Goal: Transaction & Acquisition: Purchase product/service

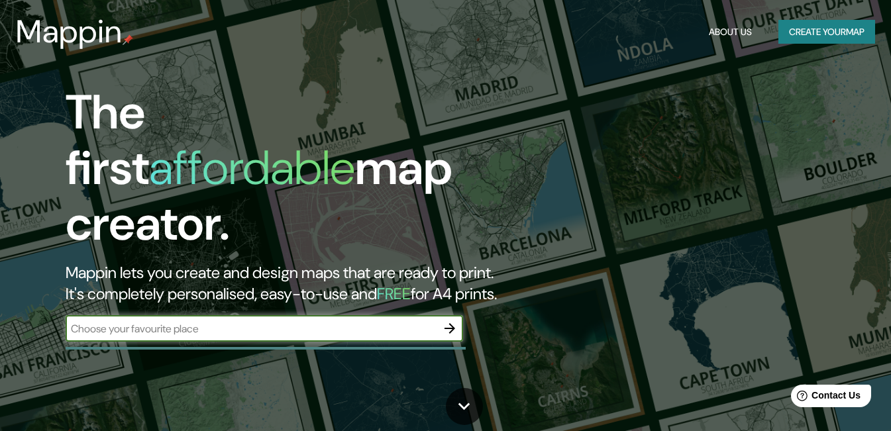
click at [262, 321] on input "text" at bounding box center [251, 328] width 371 height 15
click at [831, 34] on button "Create your map" at bounding box center [826, 32] width 97 height 25
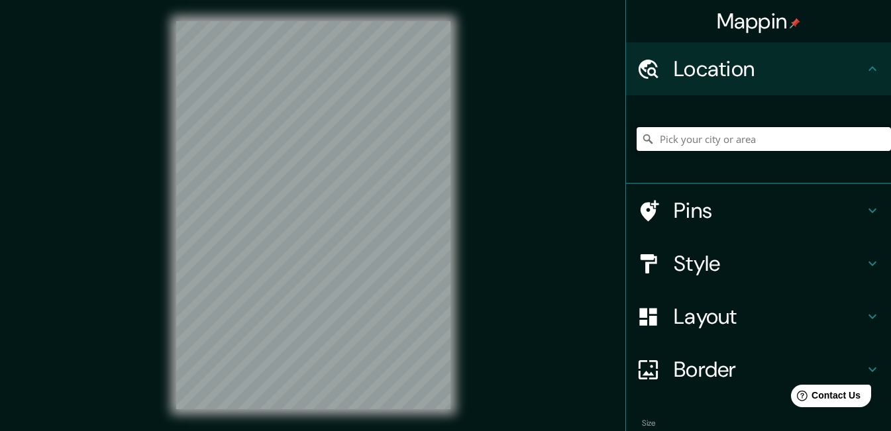
click at [679, 127] on input "Pick your city or area" at bounding box center [763, 139] width 254 height 24
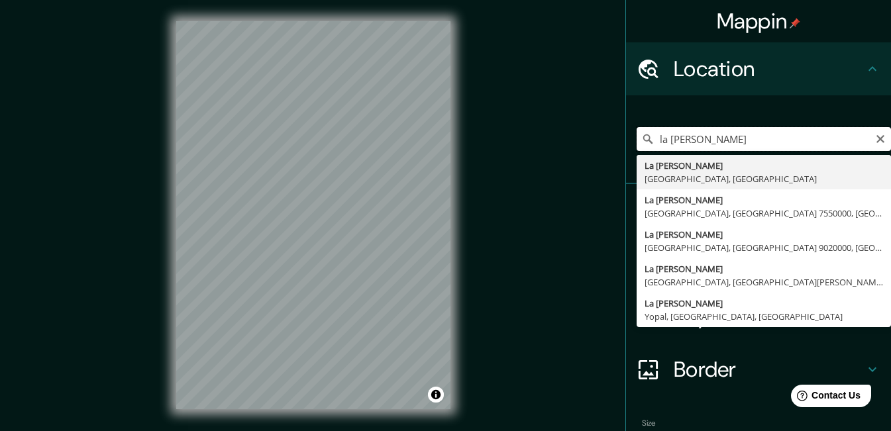
click at [734, 140] on input "la [PERSON_NAME]" at bounding box center [763, 139] width 254 height 24
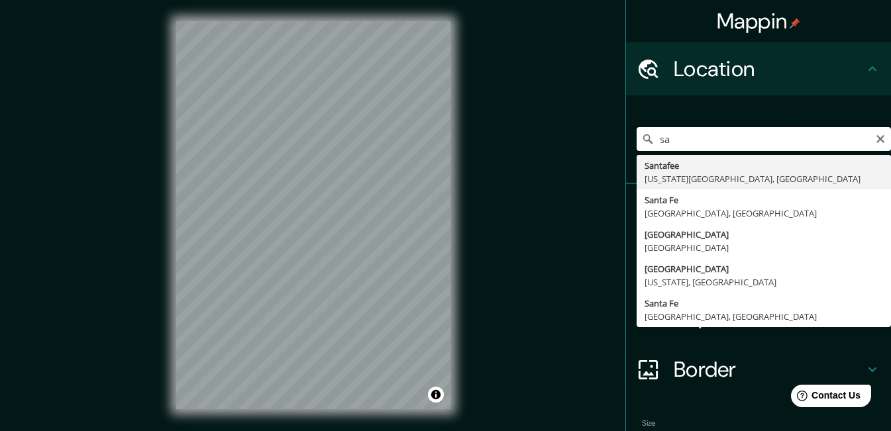
type input "s"
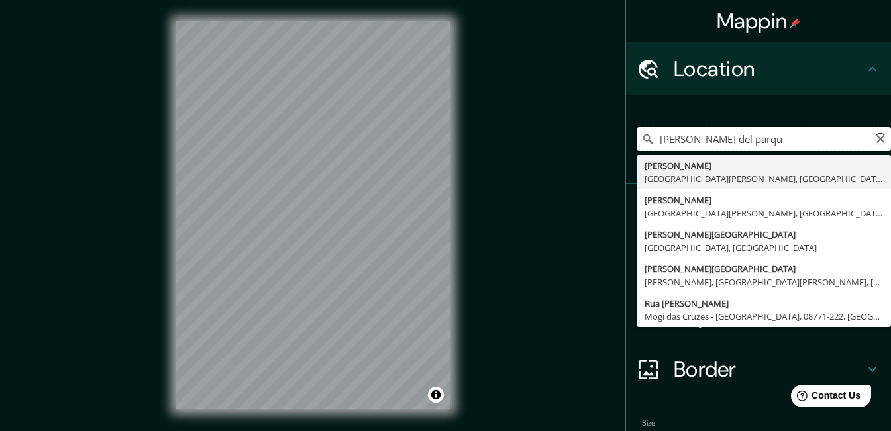
type input "[PERSON_NAME] del parque"
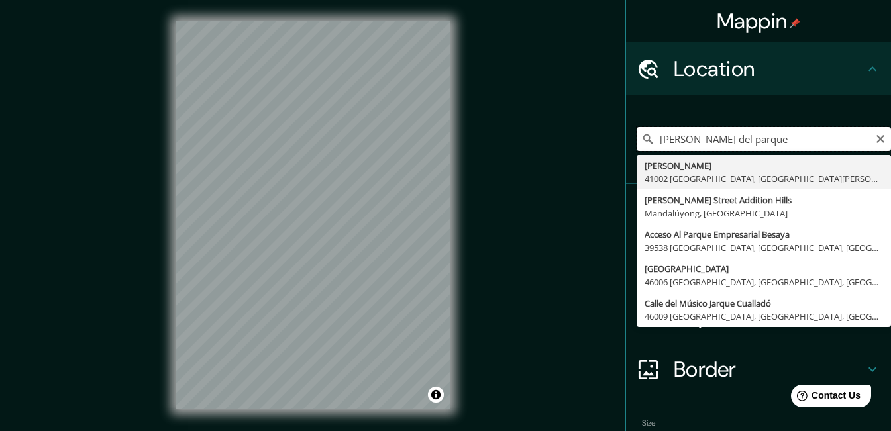
click at [734, 136] on input "[PERSON_NAME] del parque" at bounding box center [763, 139] width 254 height 24
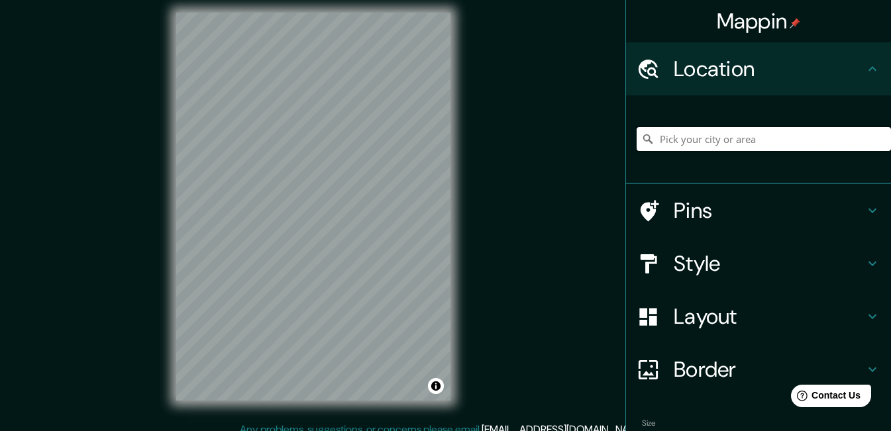
scroll to position [17, 0]
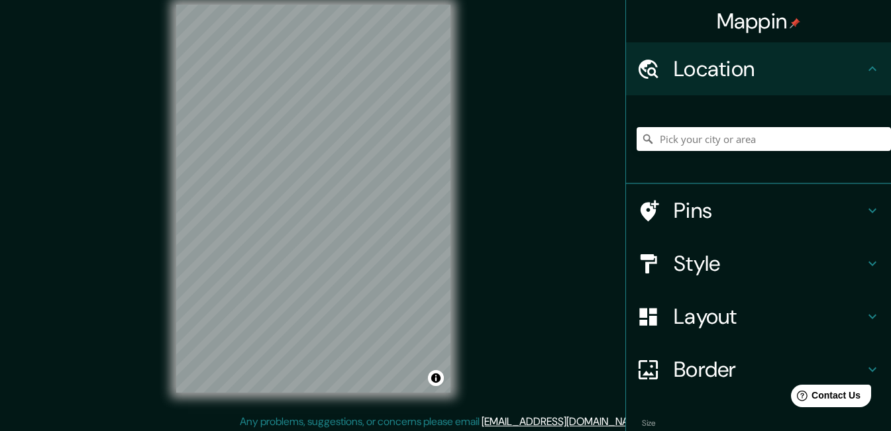
click at [864, 256] on icon at bounding box center [872, 264] width 16 height 16
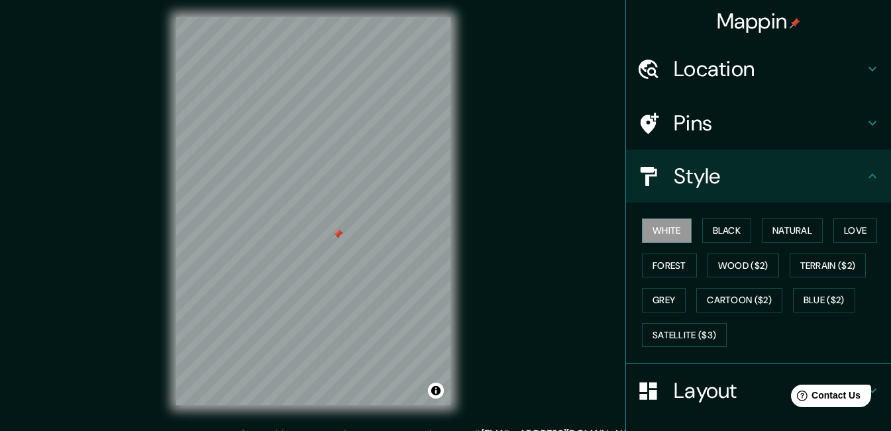
scroll to position [0, 0]
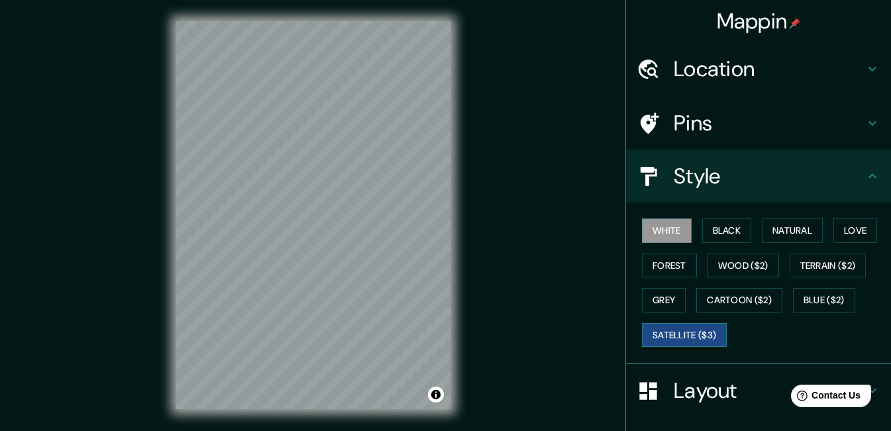
click at [692, 323] on button "Satellite ($3)" at bounding box center [684, 335] width 85 height 25
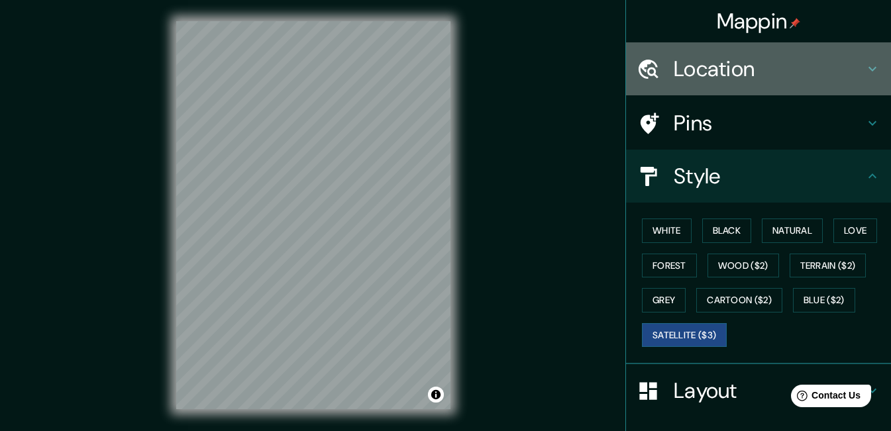
click at [737, 70] on h4 "Location" at bounding box center [768, 69] width 191 height 26
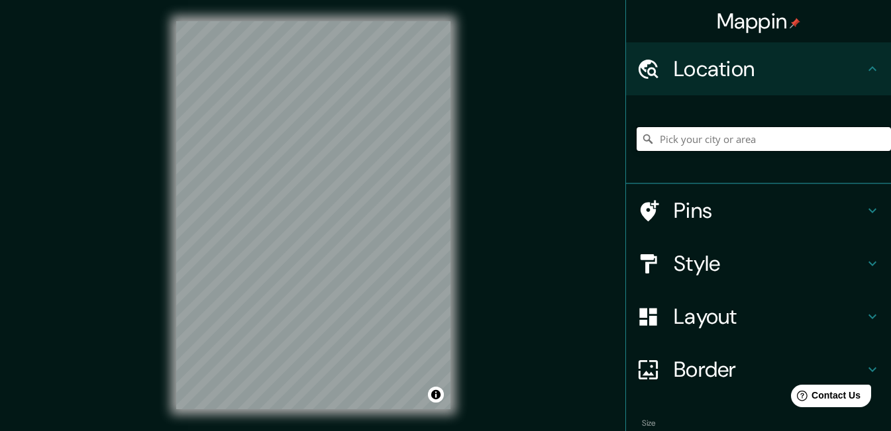
click at [709, 127] on input "Pick your city or area" at bounding box center [763, 139] width 254 height 24
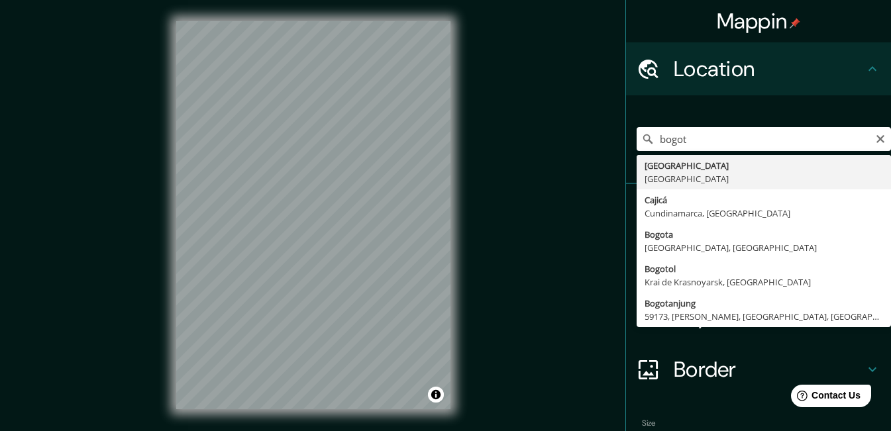
type input "[GEOGRAPHIC_DATA], [GEOGRAPHIC_DATA]"
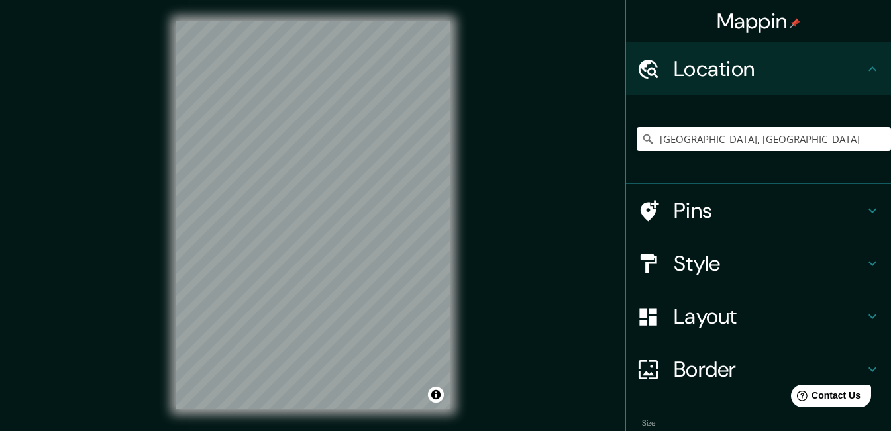
click at [715, 258] on h4 "Style" at bounding box center [768, 263] width 191 height 26
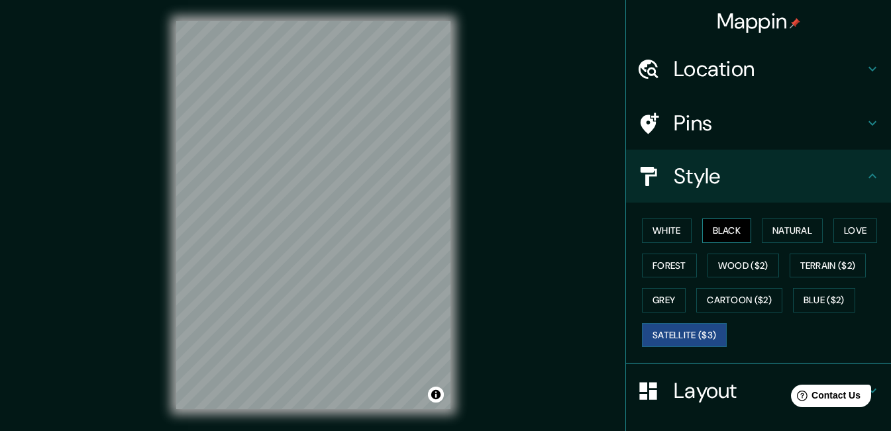
click at [720, 224] on button "Black" at bounding box center [727, 231] width 50 height 25
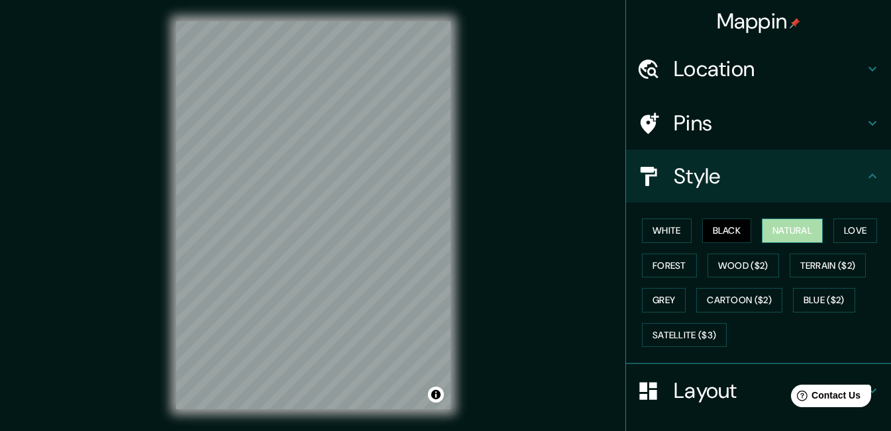
click at [789, 223] on button "Natural" at bounding box center [792, 231] width 61 height 25
click at [652, 222] on button "White" at bounding box center [667, 231] width 50 height 25
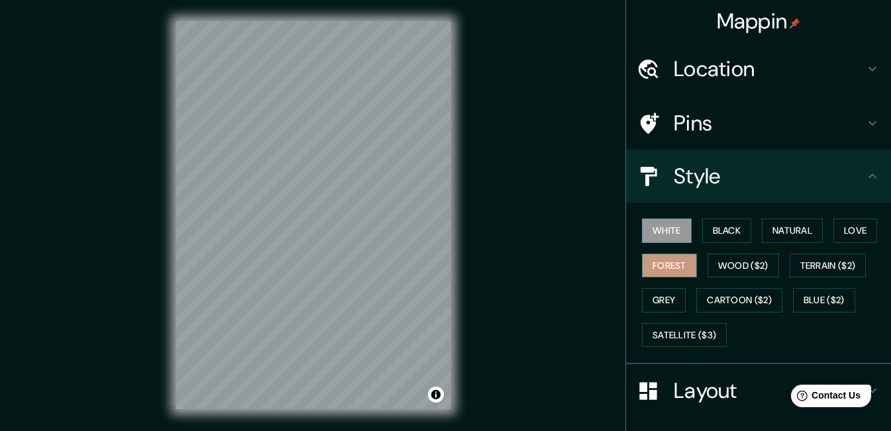
click at [651, 254] on button "Forest" at bounding box center [669, 266] width 55 height 25
click at [652, 288] on button "Grey" at bounding box center [664, 300] width 44 height 25
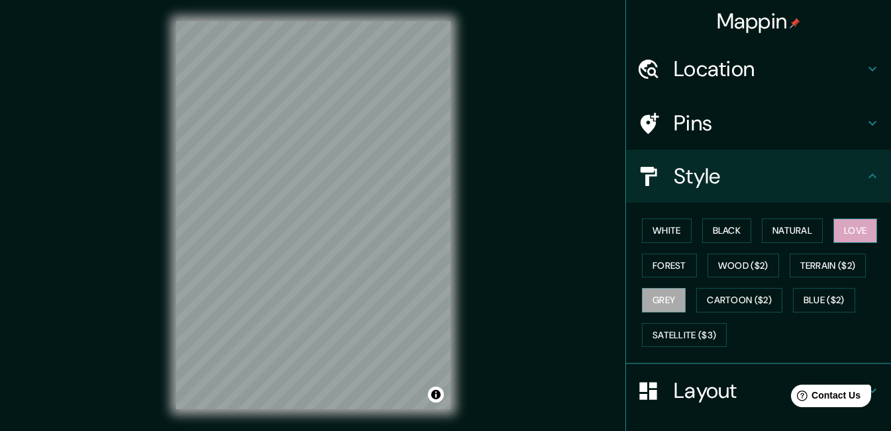
click at [842, 219] on button "Love" at bounding box center [855, 231] width 44 height 25
click at [735, 225] on button "Black" at bounding box center [727, 231] width 50 height 25
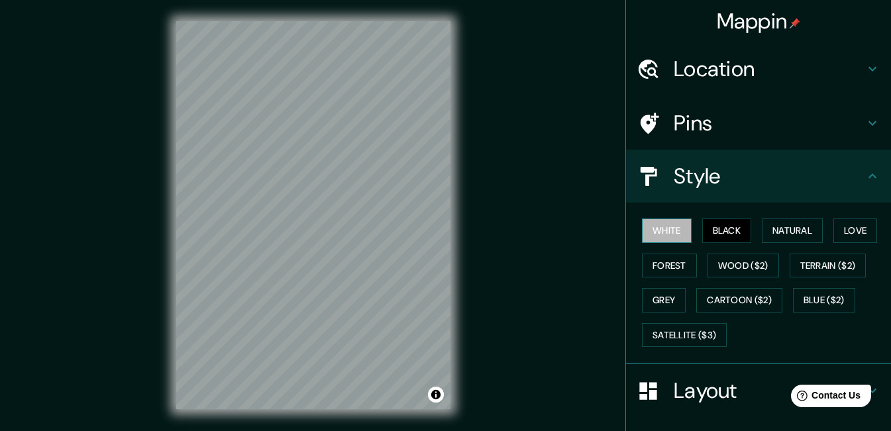
click at [664, 226] on button "White" at bounding box center [667, 231] width 50 height 25
click at [660, 260] on button "Forest" at bounding box center [669, 266] width 55 height 25
click at [728, 223] on button "Black" at bounding box center [727, 231] width 50 height 25
click at [667, 219] on button "White" at bounding box center [667, 231] width 50 height 25
drag, startPoint x: 748, startPoint y: 262, endPoint x: 768, endPoint y: 241, distance: 28.6
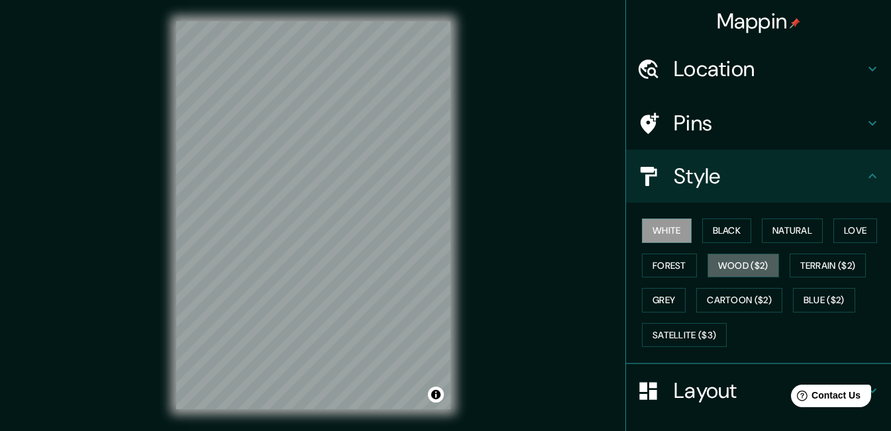
click at [748, 260] on button "Wood ($2)" at bounding box center [743, 266] width 72 height 25
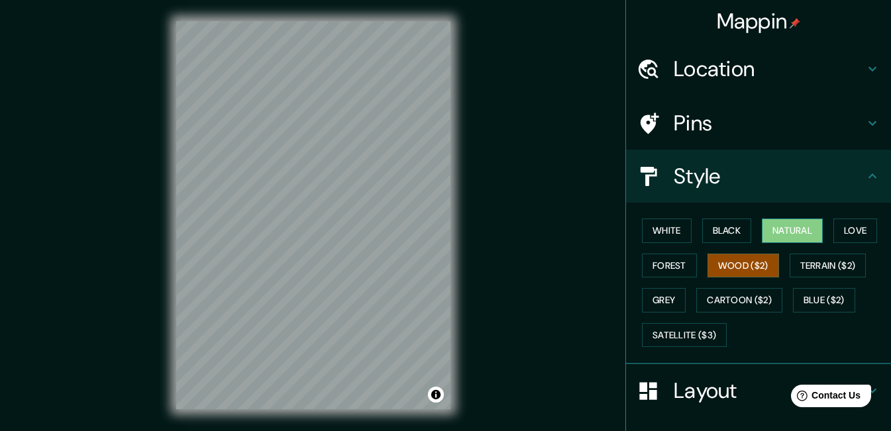
click at [777, 219] on button "Natural" at bounding box center [792, 231] width 61 height 25
click at [673, 256] on button "Forest" at bounding box center [669, 266] width 55 height 25
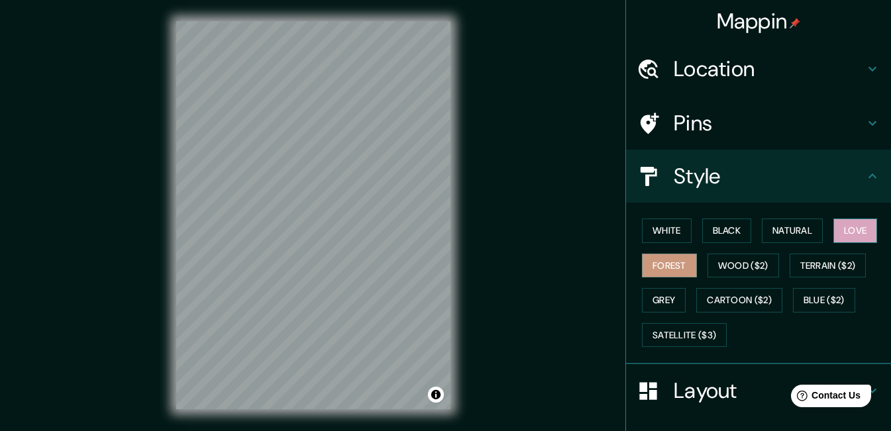
click at [833, 223] on button "Love" at bounding box center [855, 231] width 44 height 25
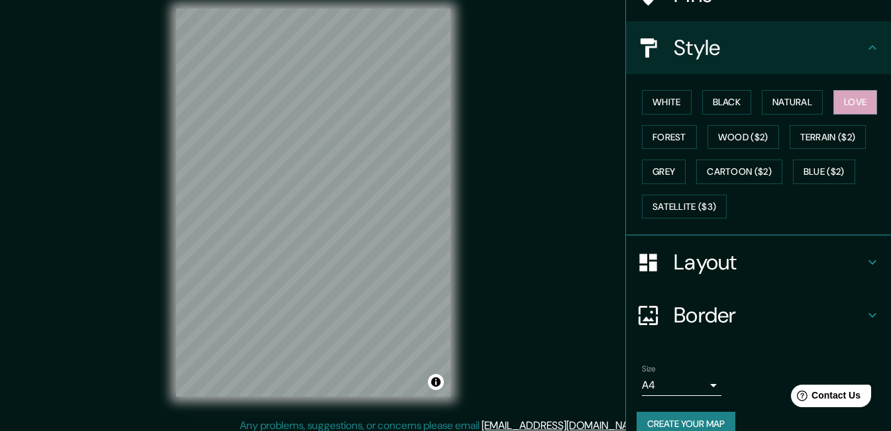
scroll to position [17, 0]
